Goal: Task Accomplishment & Management: Manage account settings

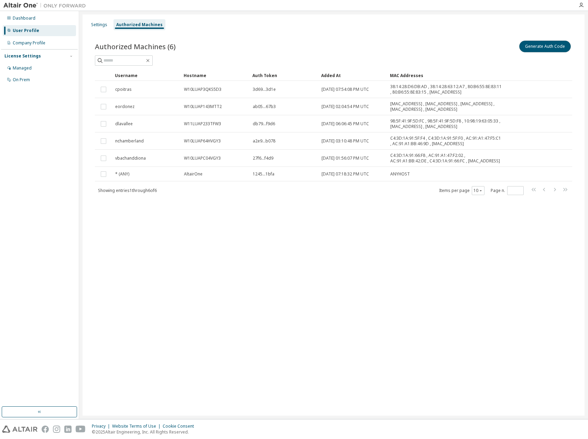
drag, startPoint x: 551, startPoint y: 45, endPoint x: 431, endPoint y: 67, distance: 121.7
click at [551, 45] on button "Generate Auth Code" at bounding box center [545, 47] width 52 height 12
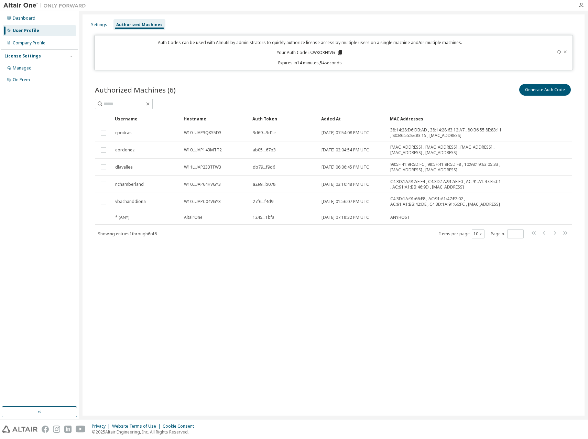
click at [488, 90] on div "Generate Auth Code" at bounding box center [452, 89] width 239 height 14
click at [470, 96] on div "Generate Auth Code" at bounding box center [452, 89] width 239 height 14
click at [340, 53] on icon at bounding box center [340, 52] width 4 height 5
click at [170, 302] on div "Settings Authorized Machines Auth Codes can be used with Almutil by administrat…" at bounding box center [333, 214] width 502 height 401
click at [254, 329] on div "Settings Authorized Machines Auth Codes can be used with Almutil by administrat…" at bounding box center [333, 214] width 502 height 401
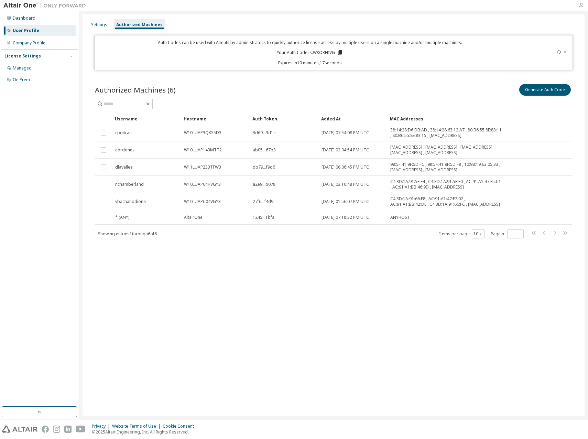
click at [583, 5] on icon "button" at bounding box center [580, 4] width 5 height 5
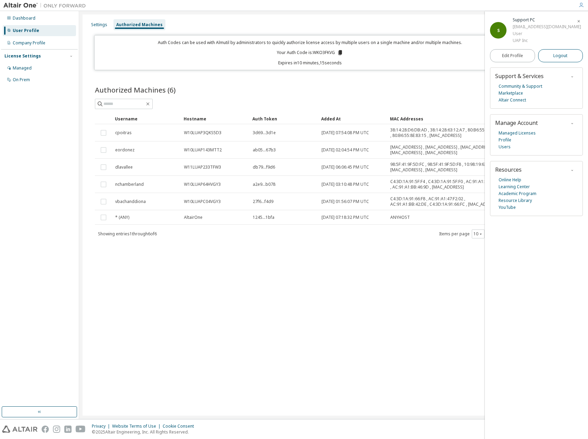
click at [561, 56] on span "Logout" at bounding box center [560, 55] width 14 height 7
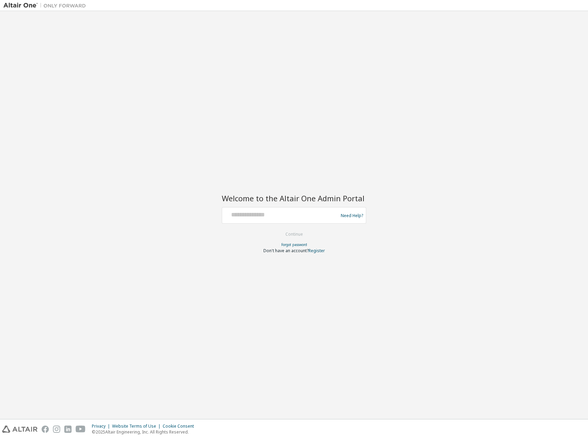
click at [333, 136] on div "Welcome to the Altair One Admin Portal Need Help? Please make sure that you pro…" at bounding box center [293, 214] width 581 height 401
click at [395, 90] on div "Welcome to the Altair One Admin Portal Need Help? Please make sure that you pro…" at bounding box center [293, 214] width 581 height 401
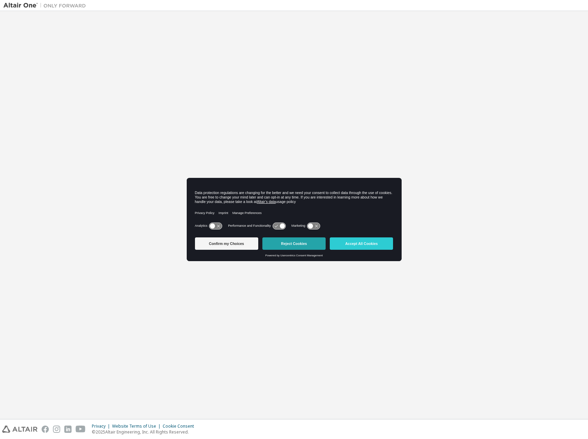
click at [296, 243] on button "Reject Cookies" at bounding box center [293, 243] width 63 height 12
